Goal: Task Accomplishment & Management: Use online tool/utility

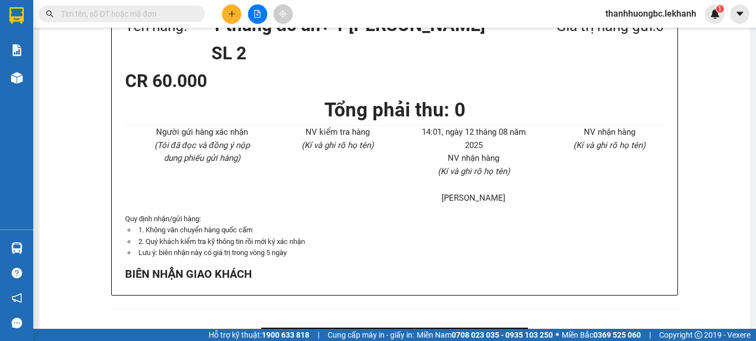
scroll to position [461, 0]
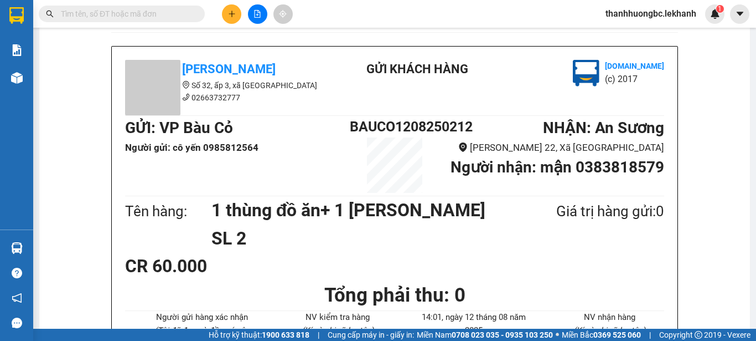
click at [172, 13] on input "text" at bounding box center [126, 14] width 131 height 12
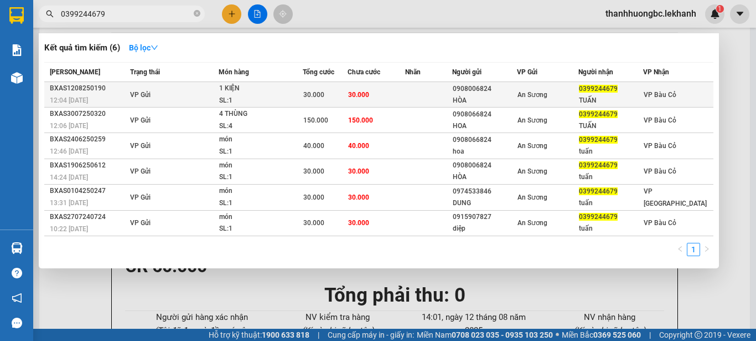
type input "0399244679"
click at [153, 104] on td "VP Gửi" at bounding box center [172, 94] width 91 height 25
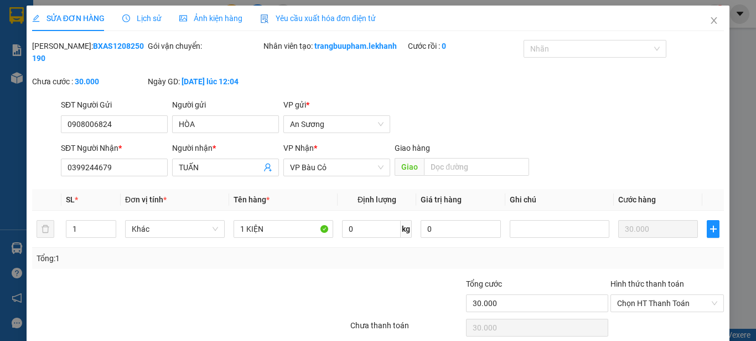
type input "0908006824"
type input "HÒA"
type input "0399244679"
type input "TUẤN"
type input "30.000"
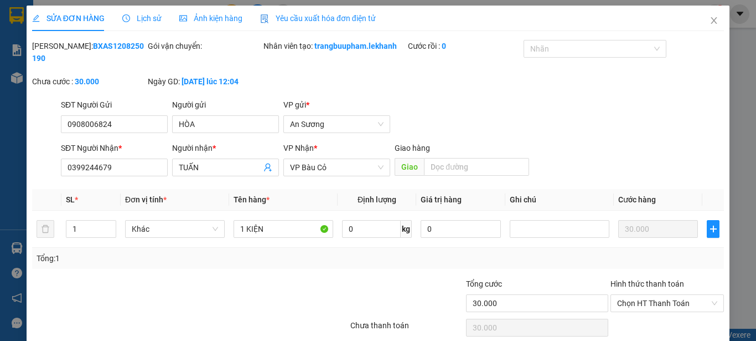
type input "30.000"
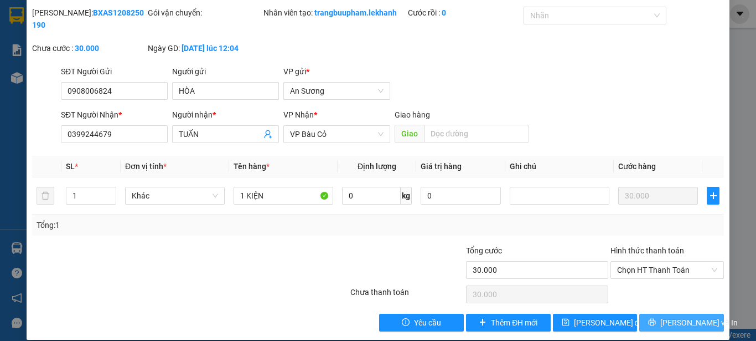
click at [663, 313] on button "[PERSON_NAME] và In" at bounding box center [682, 322] width 85 height 18
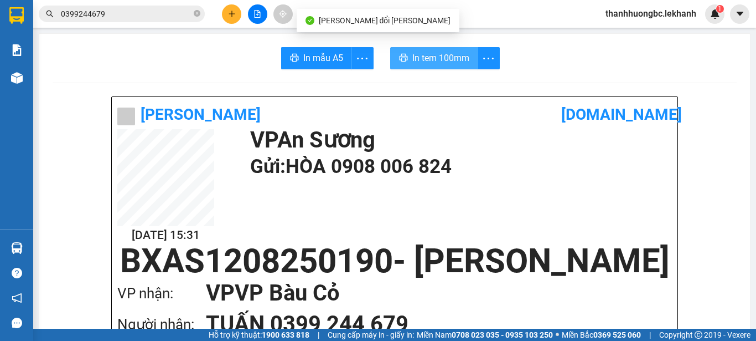
click at [462, 56] on span "In tem 100mm" at bounding box center [441, 58] width 57 height 14
